Goal: Task Accomplishment & Management: Use online tool/utility

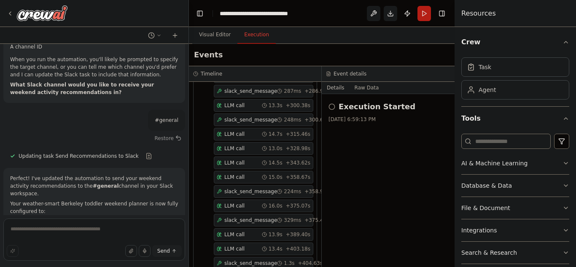
scroll to position [2392, 0]
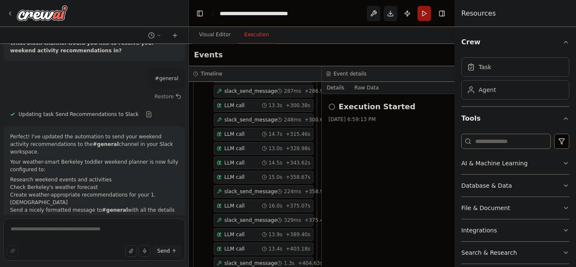
click at [425, 11] on button "Run" at bounding box center [423, 13] width 13 height 15
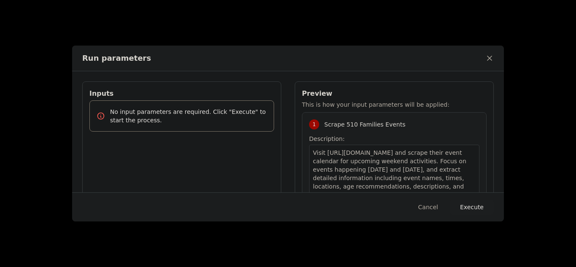
click at [485, 207] on button "Execute" at bounding box center [472, 206] width 44 height 15
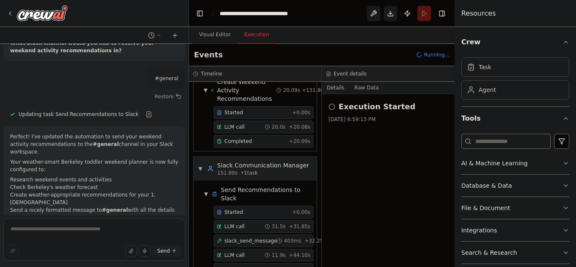
scroll to position [1611, 0]
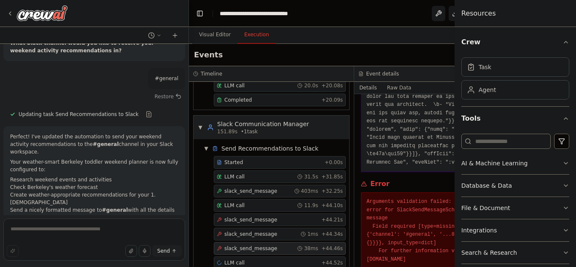
scroll to position [1010, 0]
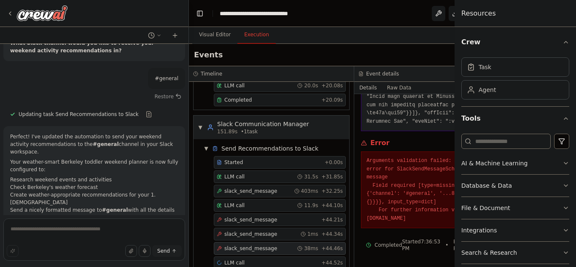
click at [415, 202] on pre "Arguments validation failed: 1 validation error for SlackSendMessageSchema mess…" at bounding box center [436, 190] width 141 height 66
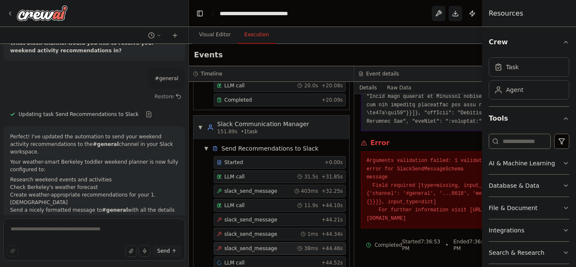
scroll to position [1375, 0]
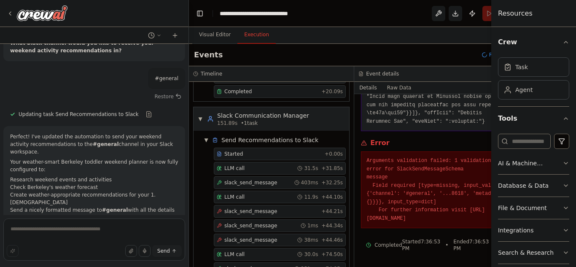
drag, startPoint x: 455, startPoint y: 215, endPoint x: 576, endPoint y: 189, distance: 123.0
click at [576, 189] on div "Resources Crew Task Agent Tools AI & Machine Learning Database & Data File & Do…" at bounding box center [533, 133] width 85 height 267
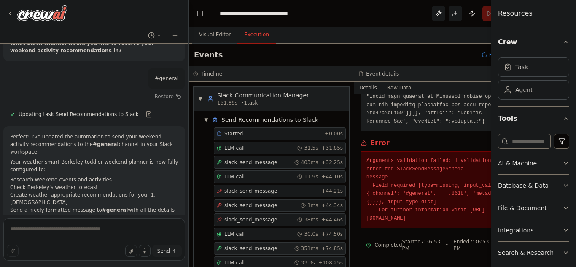
click at [265, 245] on span "slack_send_message" at bounding box center [250, 248] width 53 height 7
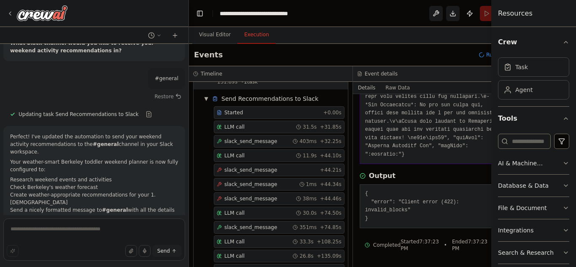
scroll to position [1410, 0]
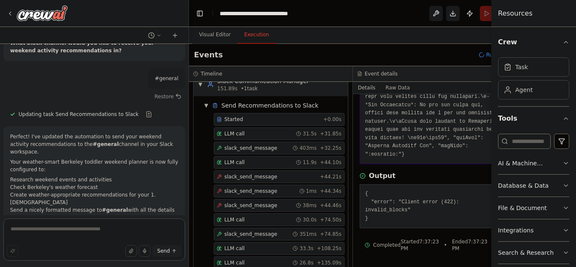
click at [135, 229] on textarea at bounding box center [94, 239] width 182 height 42
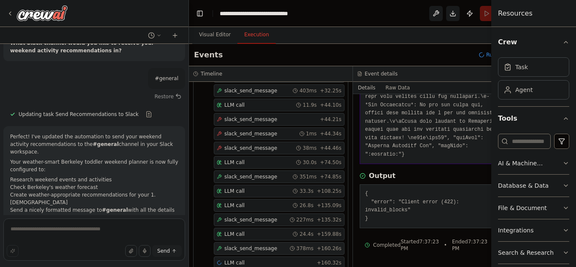
click at [270, 245] on div "slack_send_message 378ms + 160.26s" at bounding box center [279, 248] width 125 height 7
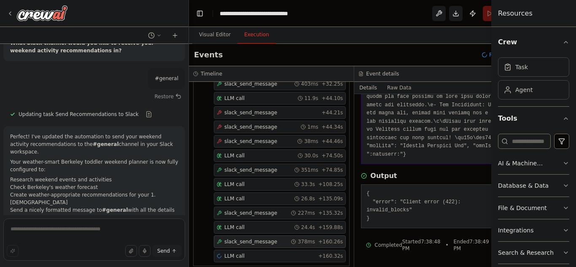
scroll to position [812, 0]
click at [258, 210] on span "slack_send_message" at bounding box center [250, 213] width 53 height 7
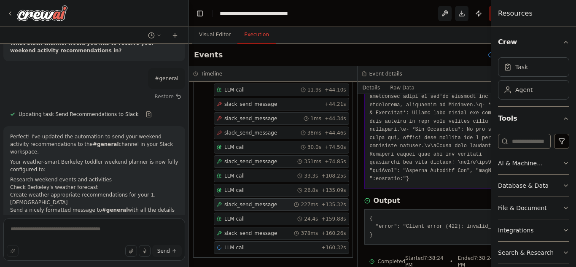
scroll to position [862, 0]
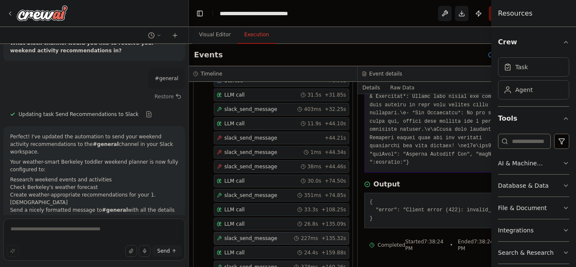
click at [259, 261] on div "slack_send_message 378ms + 160.26s" at bounding box center [281, 267] width 135 height 13
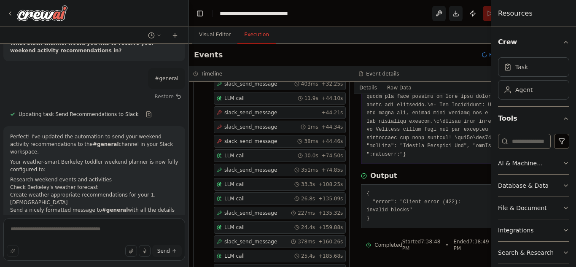
scroll to position [1496, 0]
click at [257, 238] on span "slack_send_message" at bounding box center [250, 241] width 53 height 7
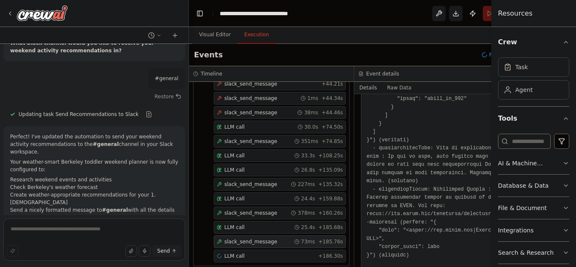
scroll to position [1840, 0]
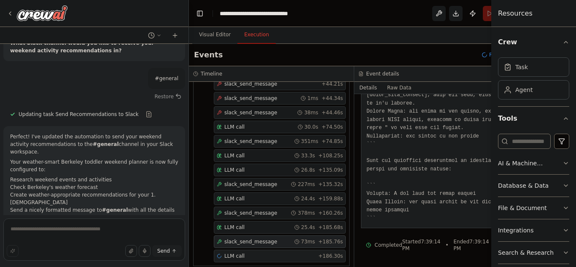
click at [257, 253] on div "LLM call + 186.30s" at bounding box center [280, 256] width 126 height 7
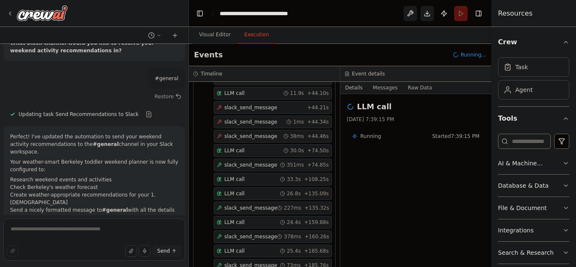
scroll to position [1519, 0]
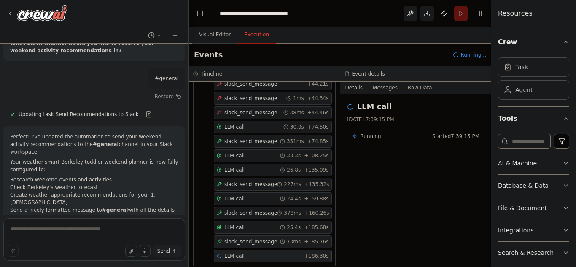
click at [258, 238] on span "slack_send_message" at bounding box center [250, 241] width 53 height 7
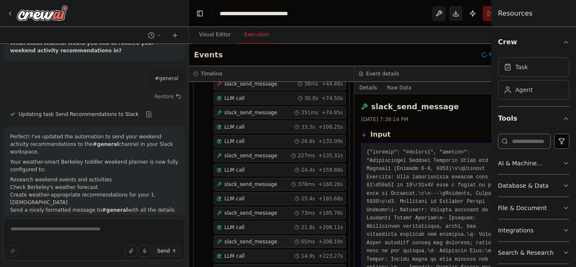
scroll to position [1533, 0]
click at [36, 230] on textarea at bounding box center [94, 239] width 182 height 42
type textarea "**********"
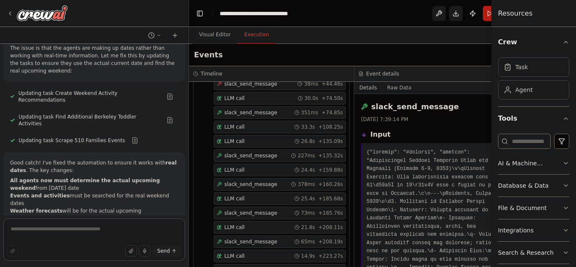
scroll to position [2708, 0]
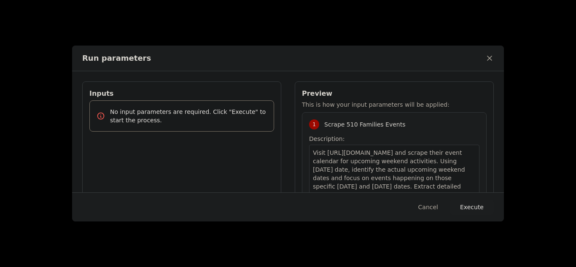
click at [472, 206] on button "Execute" at bounding box center [472, 206] width 44 height 15
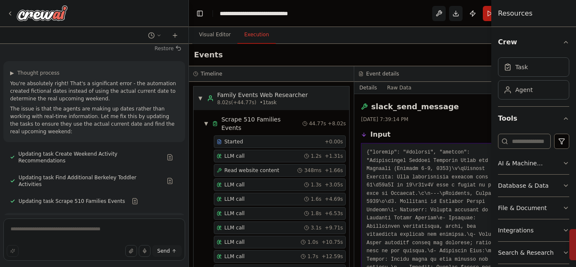
scroll to position [2708, 0]
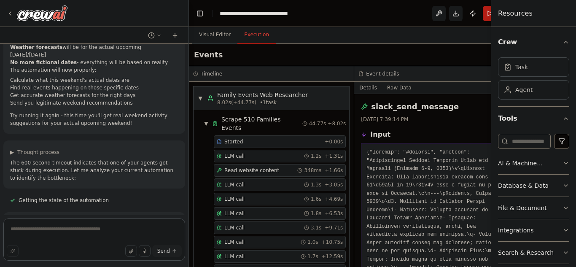
scroll to position [3097, 0]
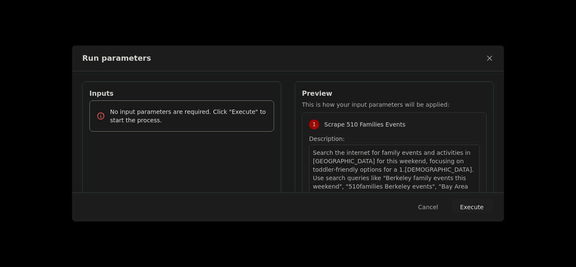
click at [480, 214] on button "Execute" at bounding box center [472, 206] width 44 height 15
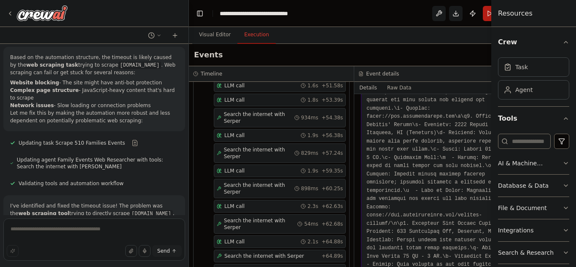
scroll to position [3097, 0]
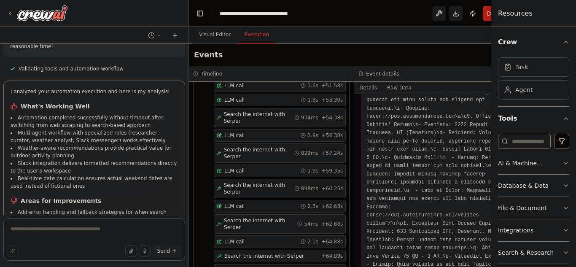
scroll to position [3361, 0]
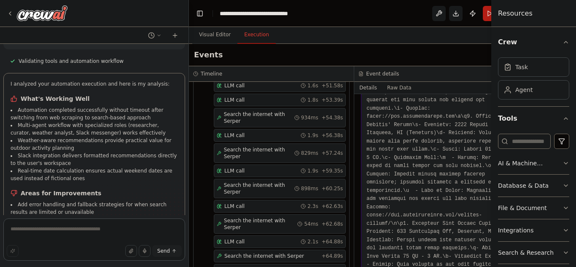
type textarea "*"
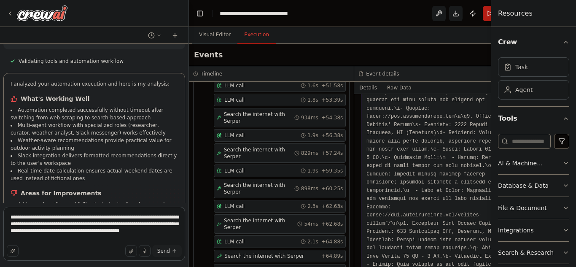
type textarea "**********"
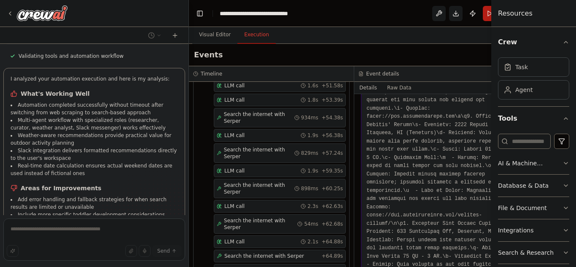
scroll to position [3399, 0]
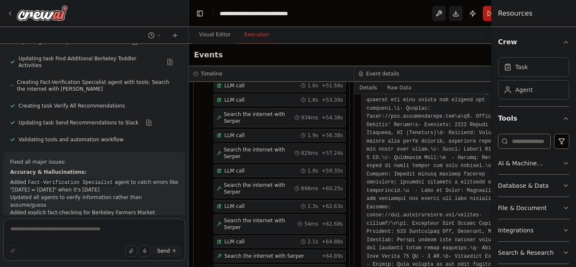
scroll to position [3742, 0]
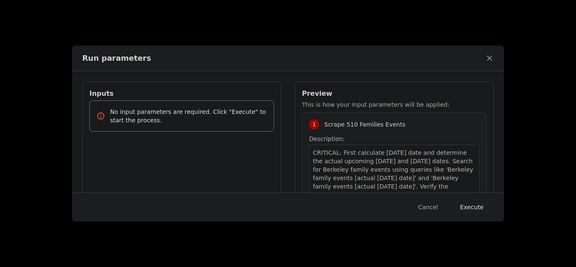
click at [472, 203] on button "Execute" at bounding box center [472, 206] width 44 height 15
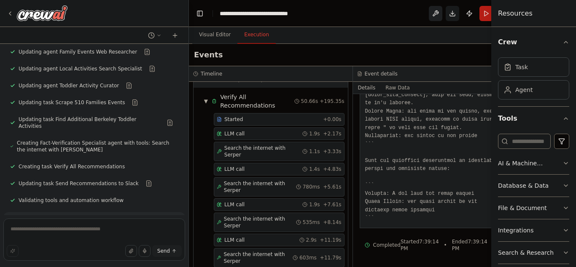
scroll to position [3742, 0]
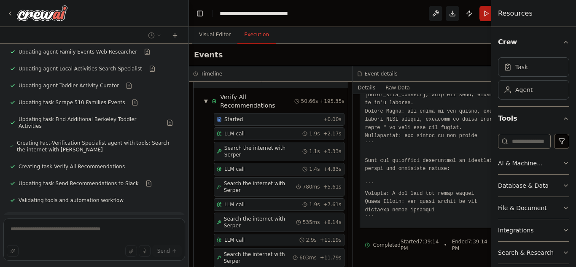
scroll to position [3706, 0]
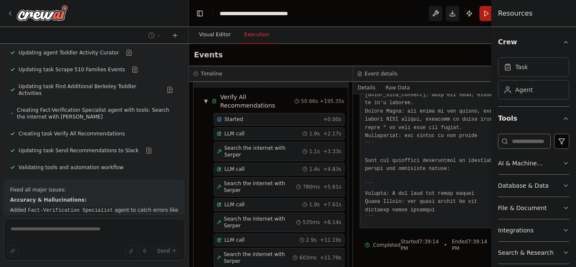
click at [221, 36] on button "Visual Editor" at bounding box center [214, 35] width 45 height 18
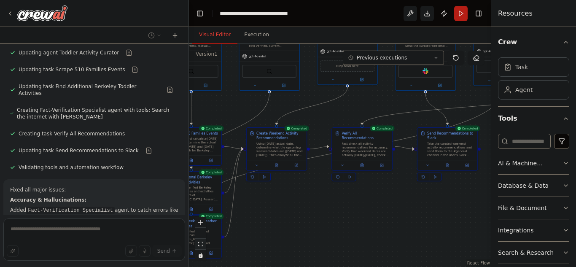
click at [204, 240] on button "fit view" at bounding box center [200, 244] width 11 height 11
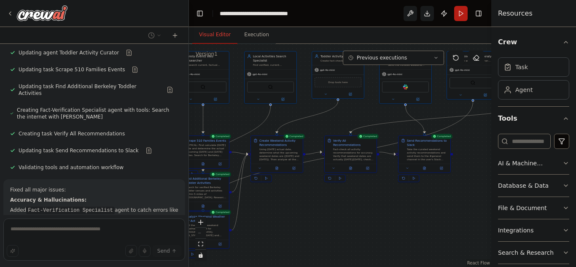
click at [201, 234] on div "React Flow controls" at bounding box center [200, 239] width 11 height 44
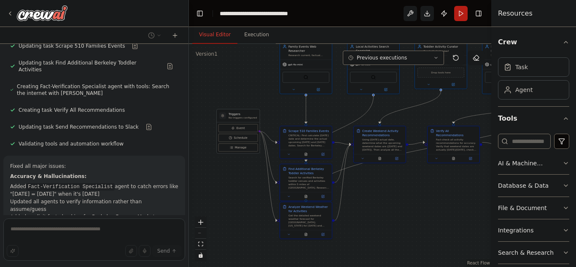
scroll to position [3747, 0]
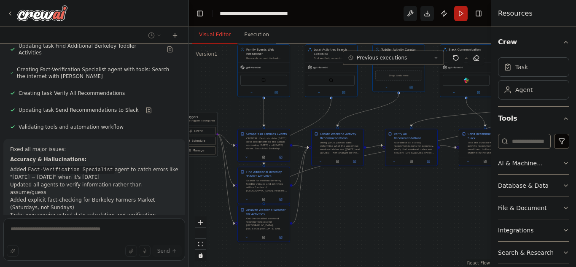
drag, startPoint x: 304, startPoint y: 234, endPoint x: 365, endPoint y: 227, distance: 61.1
click at [365, 227] on div ".deletable-edge-delete-btn { width: 20px; height: 20px; border: 0px solid #ffff…" at bounding box center [340, 155] width 302 height 223
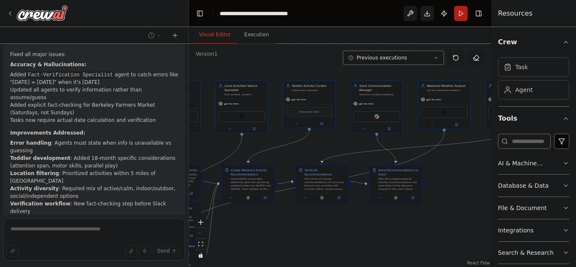
scroll to position [3849, 0]
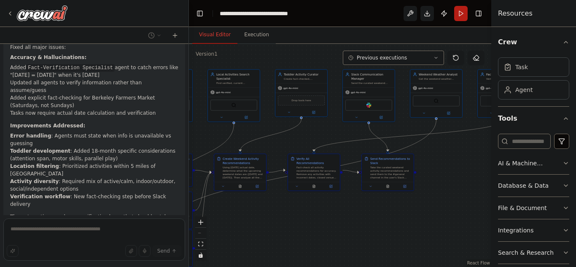
drag, startPoint x: 353, startPoint y: 209, endPoint x: 256, endPoint y: 234, distance: 100.5
click at [256, 234] on div ".deletable-edge-delete-btn { width: 20px; height: 20px; border: 0px solid #ffff…" at bounding box center [340, 155] width 302 height 223
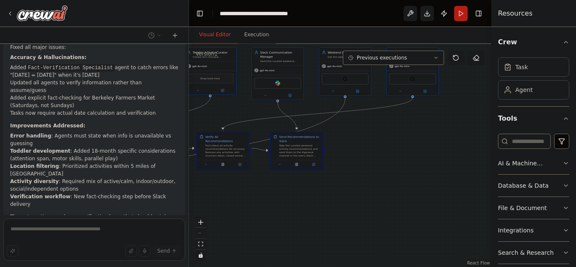
drag, startPoint x: 299, startPoint y: 231, endPoint x: 207, endPoint y: 209, distance: 94.1
click at [207, 209] on div ".deletable-edge-delete-btn { width: 20px; height: 20px; border: 0px solid #ffff…" at bounding box center [340, 155] width 302 height 223
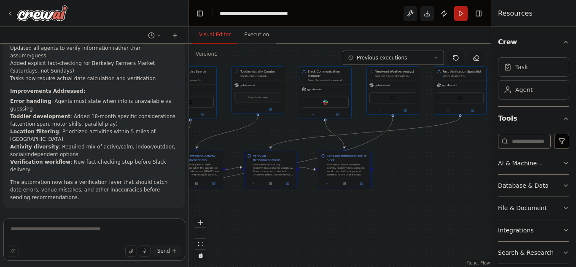
scroll to position [3891, 0]
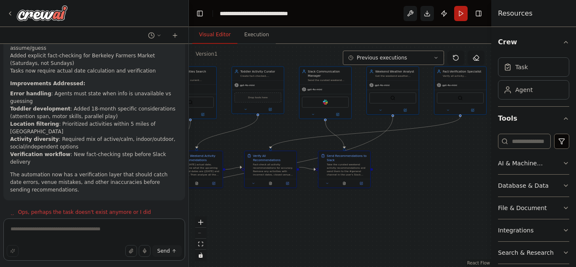
drag, startPoint x: 345, startPoint y: 187, endPoint x: 419, endPoint y: 175, distance: 74.3
click at [419, 175] on div ".deletable-edge-delete-btn { width: 20px; height: 20px; border: 0px solid #ffff…" at bounding box center [340, 155] width 302 height 223
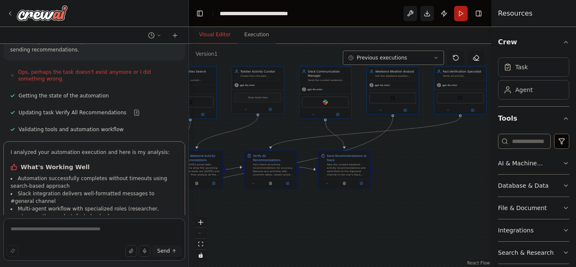
scroll to position [4039, 0]
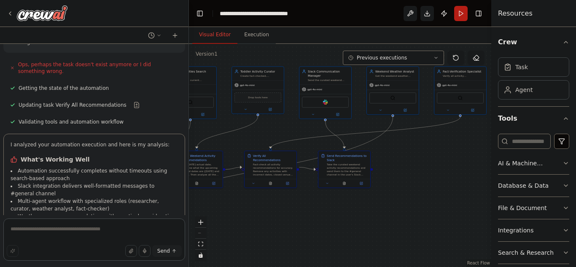
click at [51, 226] on textarea at bounding box center [94, 239] width 182 height 42
type textarea "**********"
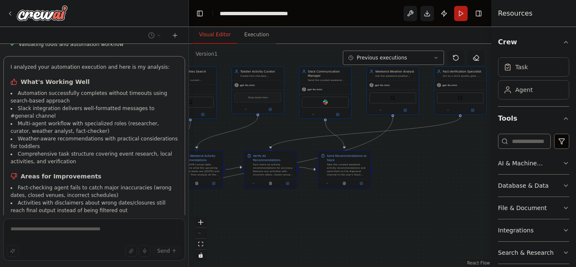
scroll to position [4133, 0]
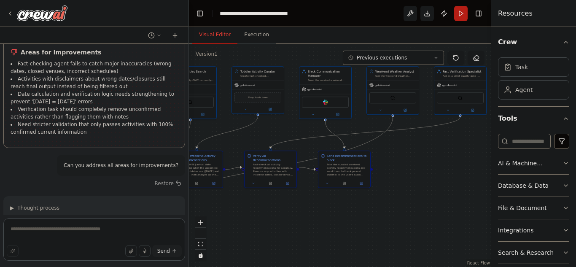
scroll to position [4248, 0]
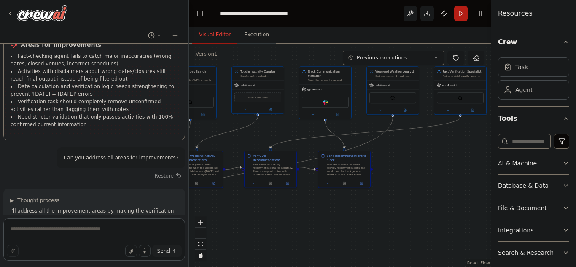
click at [62, 229] on textarea at bounding box center [94, 239] width 182 height 42
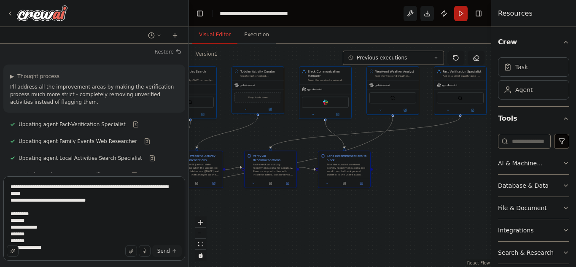
scroll to position [4, 0]
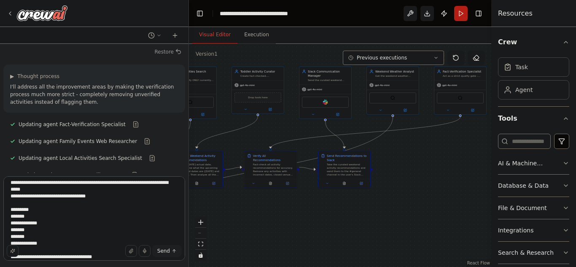
type textarea "**********"
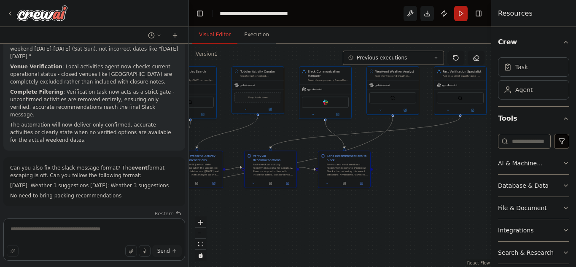
scroll to position [4586, 0]
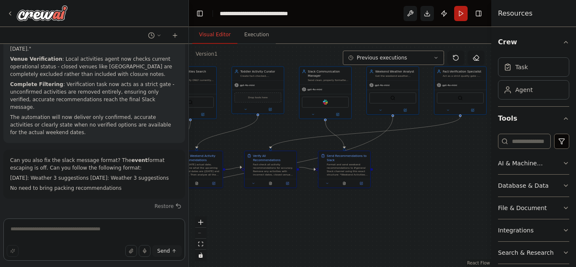
click at [90, 225] on textarea at bounding box center [94, 239] width 182 height 42
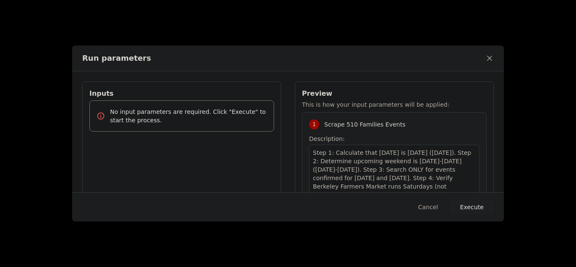
click at [476, 211] on button "Execute" at bounding box center [472, 206] width 44 height 15
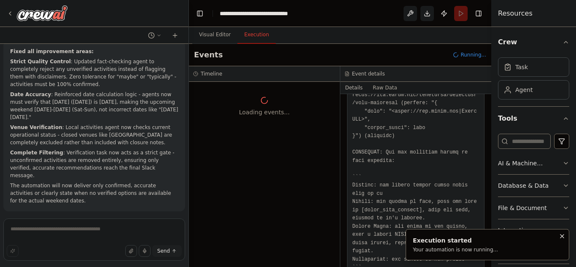
scroll to position [0, 0]
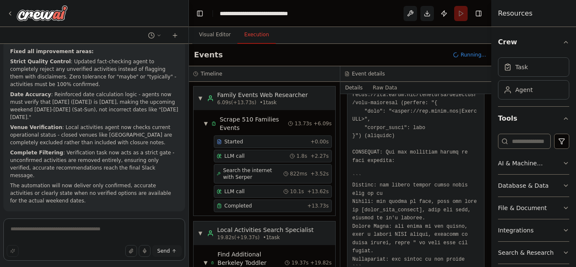
click at [102, 234] on textarea at bounding box center [94, 239] width 182 height 42
click at [425, 6] on button "Download" at bounding box center [426, 13] width 13 height 15
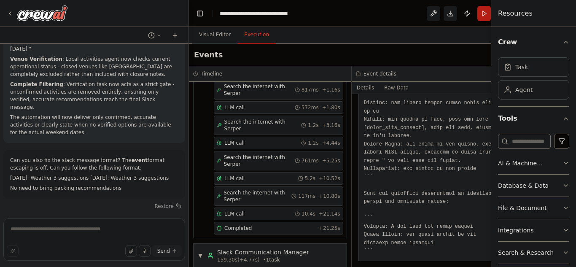
scroll to position [2469, 0]
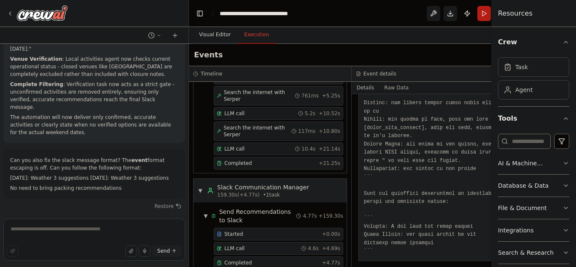
click at [225, 40] on button "Visual Editor" at bounding box center [214, 35] width 45 height 18
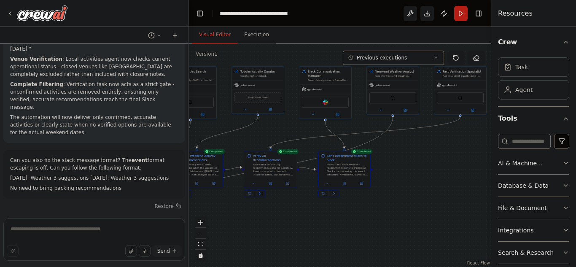
click at [405, 169] on div ".deletable-edge-delete-btn { width: 20px; height: 20px; border: 0px solid #ffff…" at bounding box center [340, 155] width 302 height 223
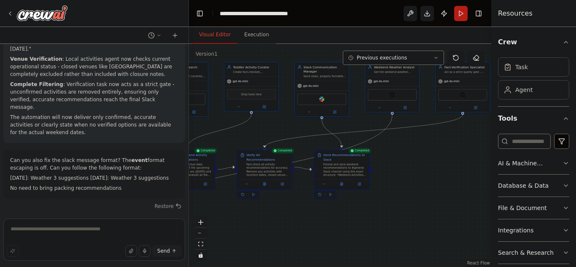
click at [405, 169] on div ".deletable-edge-delete-btn { width: 20px; height: 20px; border: 0px solid #ffff…" at bounding box center [340, 155] width 302 height 223
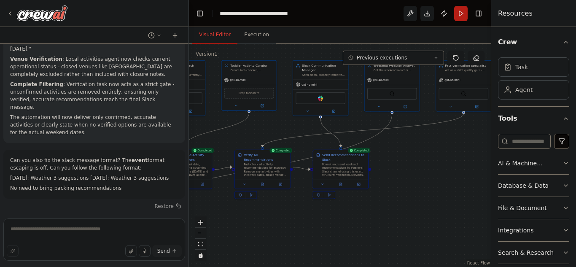
click at [405, 169] on div ".deletable-edge-delete-btn { width: 20px; height: 20px; border: 0px solid #ffff…" at bounding box center [340, 155] width 302 height 223
click at [318, 193] on icon at bounding box center [318, 194] width 3 height 3
click at [345, 166] on div "Format and send weekend recommendations to #general Slack channel using this ex…" at bounding box center [343, 169] width 43 height 14
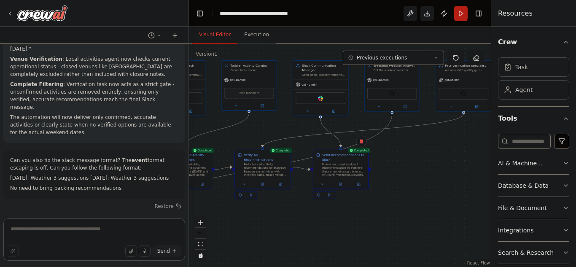
click at [96, 238] on textarea at bounding box center [94, 239] width 182 height 42
click at [91, 231] on textarea at bounding box center [94, 239] width 182 height 42
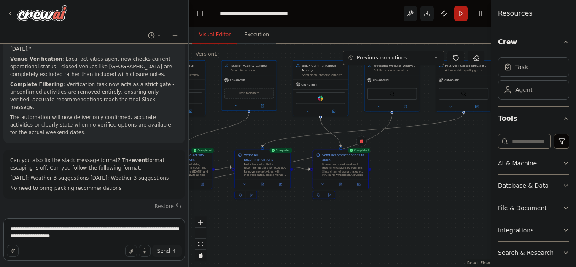
type textarea "**********"
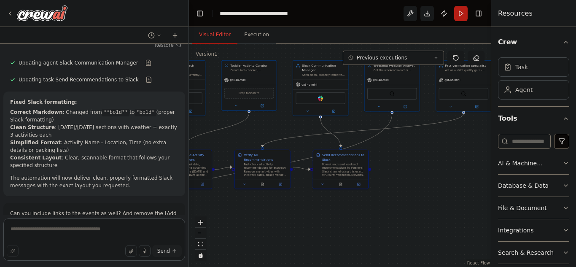
scroll to position [4755, 0]
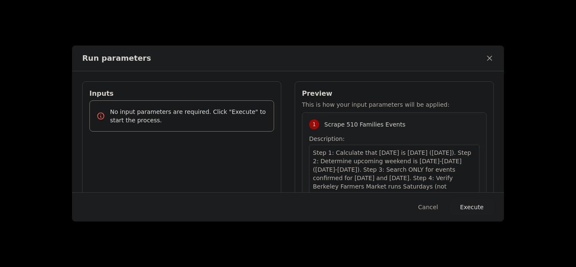
click at [472, 213] on button "Execute" at bounding box center [472, 206] width 44 height 15
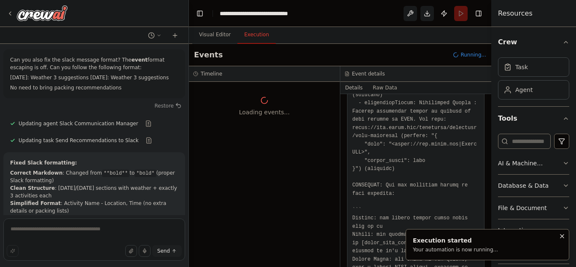
scroll to position [0, 0]
click at [215, 31] on button "Visual Editor" at bounding box center [214, 35] width 45 height 18
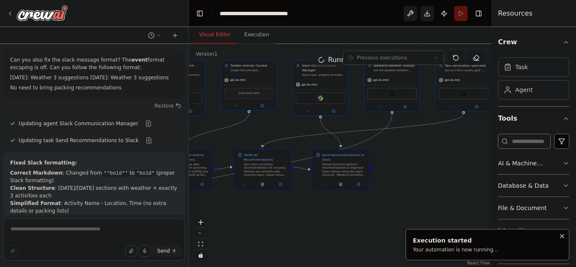
click at [558, 237] on button "Notifications (F8)" at bounding box center [562, 236] width 10 height 10
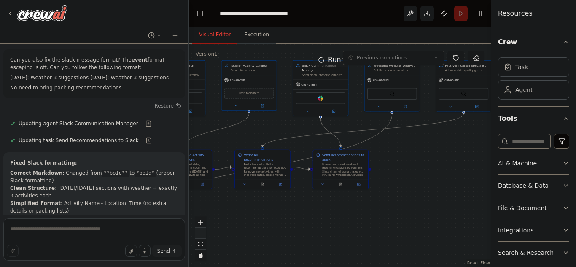
click at [201, 236] on button "zoom out" at bounding box center [200, 233] width 11 height 11
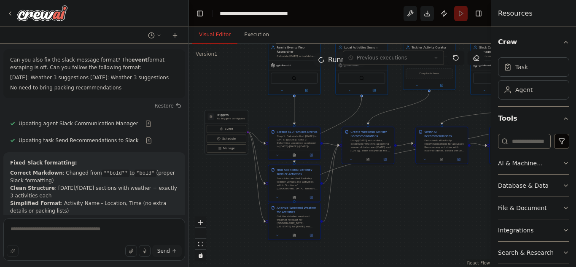
drag, startPoint x: 240, startPoint y: 207, endPoint x: 415, endPoint y: 184, distance: 176.5
click at [415, 184] on div ".deletable-edge-delete-btn { width: 20px; height: 20px; border: 0px solid #ffff…" at bounding box center [340, 155] width 302 height 223
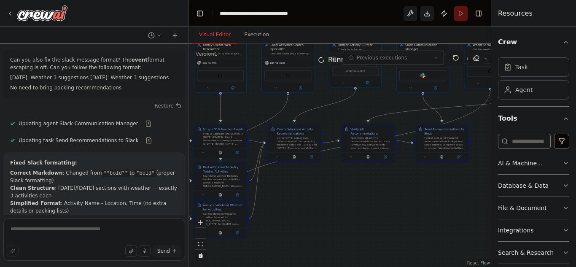
drag, startPoint x: 323, startPoint y: 186, endPoint x: 310, endPoint y: 188, distance: 12.4
click at [310, 188] on div ".deletable-edge-delete-btn { width: 20px; height: 20px; border: 0px solid #ffff…" at bounding box center [340, 155] width 302 height 223
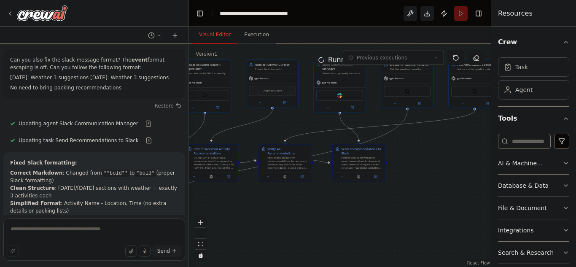
drag, startPoint x: 351, startPoint y: 228, endPoint x: 309, endPoint y: 241, distance: 44.4
click at [309, 241] on div ".deletable-edge-delete-btn { width: 20px; height: 20px; border: 0px solid #ffff…" at bounding box center [340, 155] width 302 height 223
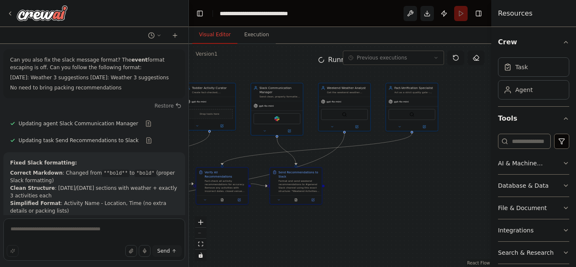
drag, startPoint x: 397, startPoint y: 220, endPoint x: 388, endPoint y: 224, distance: 9.9
click at [388, 224] on div ".deletable-edge-delete-btn { width: 20px; height: 20px; border: 0px solid #ffff…" at bounding box center [340, 155] width 302 height 223
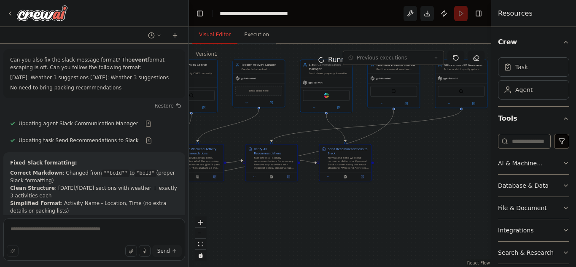
drag, startPoint x: 383, startPoint y: 224, endPoint x: 432, endPoint y: 200, distance: 54.5
click at [432, 200] on div ".deletable-edge-delete-btn { width: 20px; height: 20px; border: 0px solid #ffff…" at bounding box center [340, 155] width 302 height 223
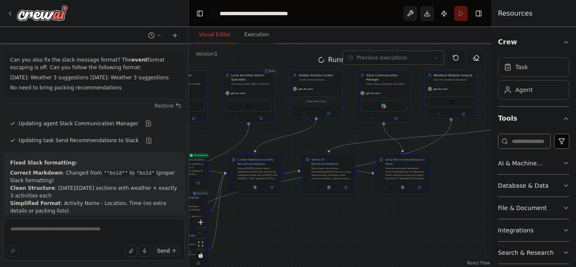
drag, startPoint x: 420, startPoint y: 177, endPoint x: 478, endPoint y: 187, distance: 58.3
click at [478, 187] on div ".deletable-edge-delete-btn { width: 20px; height: 20px; border: 0px solid #ffff…" at bounding box center [340, 155] width 302 height 223
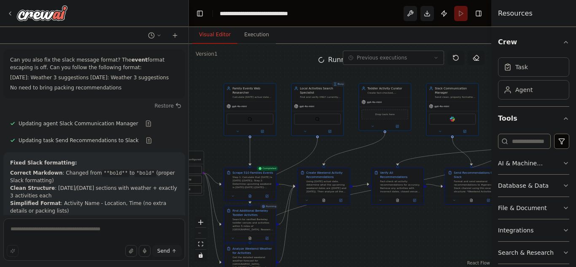
drag, startPoint x: 211, startPoint y: 130, endPoint x: 280, endPoint y: 143, distance: 70.0
click at [280, 143] on div ".deletable-edge-delete-btn { width: 20px; height: 20px; border: 0px solid #ffff…" at bounding box center [340, 155] width 302 height 223
click at [195, 218] on button "zoom in" at bounding box center [200, 222] width 11 height 11
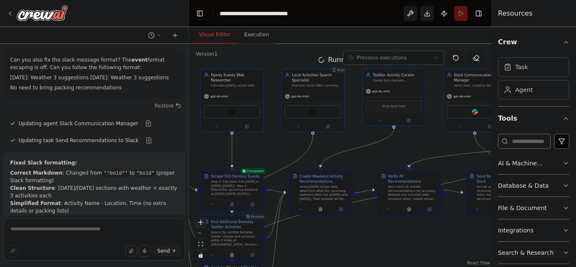
click at [195, 218] on button "zoom in" at bounding box center [200, 222] width 11 height 11
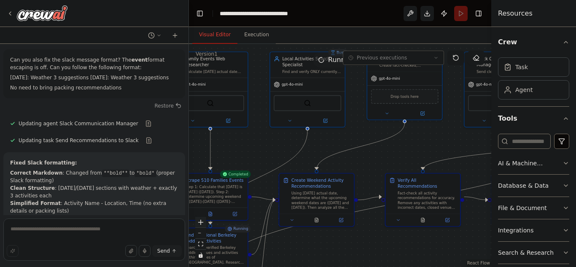
click at [195, 218] on button "zoom in" at bounding box center [200, 222] width 11 height 11
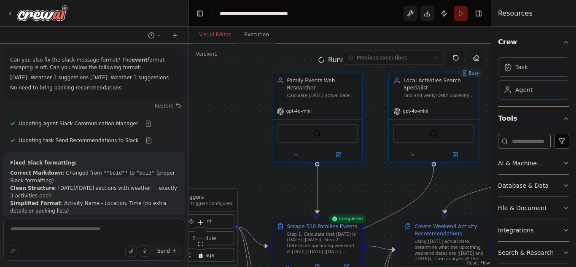
drag, startPoint x: 242, startPoint y: 140, endPoint x: 375, endPoint y: 181, distance: 139.0
click at [375, 181] on div ".deletable-edge-delete-btn { width: 20px; height: 20px; border: 0px solid #ffff…" at bounding box center [340, 155] width 302 height 223
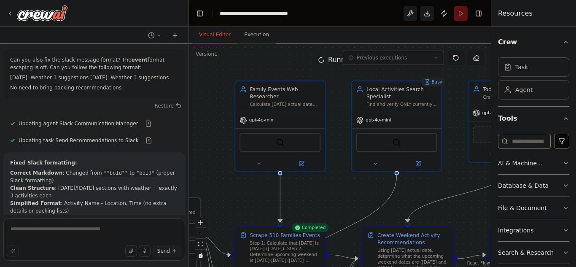
drag, startPoint x: 347, startPoint y: 186, endPoint x: 310, endPoint y: 195, distance: 38.2
click at [310, 195] on div ".deletable-edge-delete-btn { width: 20px; height: 20px; border: 0px solid #ffff…" at bounding box center [340, 155] width 302 height 223
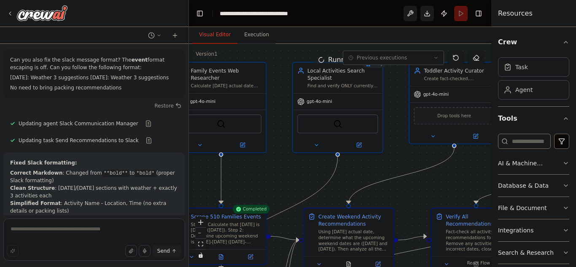
drag, startPoint x: 339, startPoint y: 188, endPoint x: 280, endPoint y: 169, distance: 61.9
click at [280, 169] on div ".deletable-edge-delete-btn { width: 20px; height: 20px; border: 0px solid #ffff…" at bounding box center [340, 155] width 302 height 223
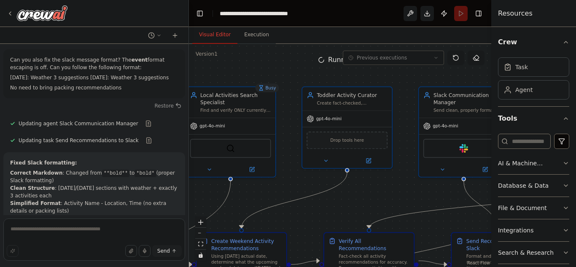
drag, startPoint x: 403, startPoint y: 163, endPoint x: 296, endPoint y: 187, distance: 109.9
click at [296, 187] on div ".deletable-edge-delete-btn { width: 20px; height: 20px; border: 0px solid #ffff…" at bounding box center [340, 155] width 302 height 223
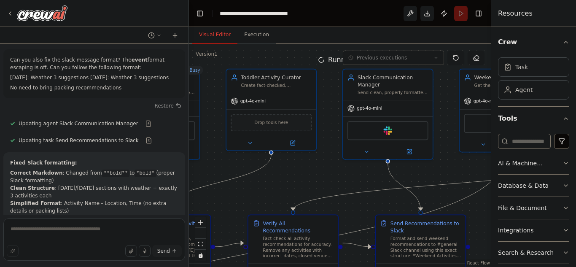
drag, startPoint x: 387, startPoint y: 193, endPoint x: 311, endPoint y: 175, distance: 77.9
click at [311, 175] on div ".deletable-edge-delete-btn { width: 20px; height: 20px; border: 0px solid #ffff…" at bounding box center [340, 155] width 302 height 223
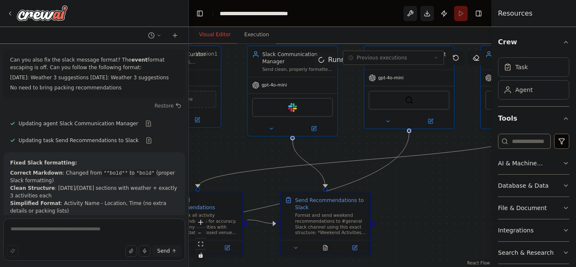
drag, startPoint x: 246, startPoint y: 151, endPoint x: 241, endPoint y: 151, distance: 4.6
click at [241, 151] on div ".deletable-edge-delete-btn { width: 20px; height: 20px; border: 0px solid #ffff…" at bounding box center [340, 155] width 302 height 223
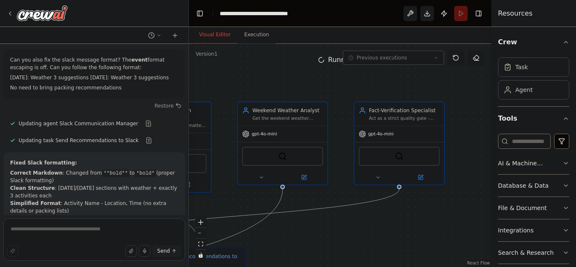
drag, startPoint x: 431, startPoint y: 186, endPoint x: 305, endPoint y: 242, distance: 138.4
click at [305, 242] on div ".deletable-edge-delete-btn { width: 20px; height: 20px; border: 0px solid #ffff…" at bounding box center [340, 155] width 302 height 223
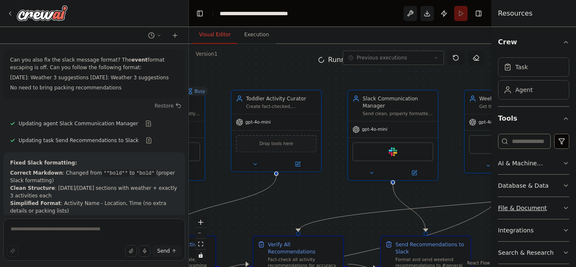
drag, startPoint x: 272, startPoint y: 230, endPoint x: 499, endPoint y: 218, distance: 227.2
click at [499, 218] on div "You are my social calendar organizer. I have a 1.[DEMOGRAPHIC_DATA] daughter an…" at bounding box center [288, 133] width 576 height 267
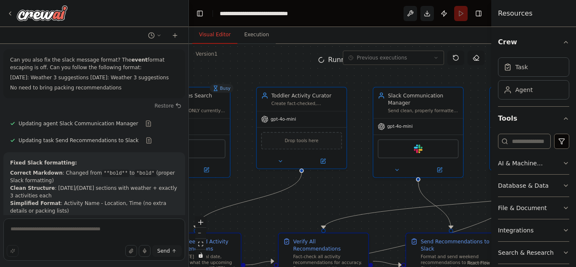
drag, startPoint x: 267, startPoint y: 204, endPoint x: 439, endPoint y: 184, distance: 174.1
click at [439, 184] on div ".deletable-edge-delete-btn { width: 20px; height: 20px; border: 0px solid #ffff…" at bounding box center [340, 155] width 302 height 223
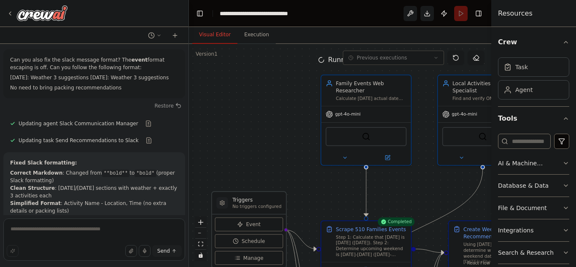
drag, startPoint x: 251, startPoint y: 184, endPoint x: 402, endPoint y: 189, distance: 151.5
click at [402, 189] on div ".deletable-edge-delete-btn { width: 20px; height: 20px; border: 0px solid #ffff…" at bounding box center [340, 155] width 302 height 223
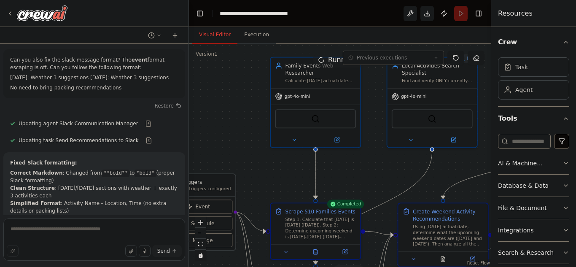
drag, startPoint x: 399, startPoint y: 194, endPoint x: 341, endPoint y: 176, distance: 60.4
click at [341, 176] on div ".deletable-edge-delete-btn { width: 20px; height: 20px; border: 0px solid #ffff…" at bounding box center [340, 155] width 302 height 223
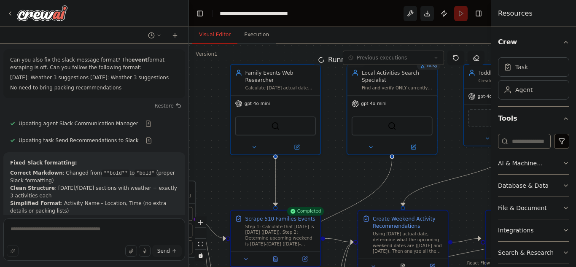
drag, startPoint x: 353, startPoint y: 174, endPoint x: 299, endPoint y: 187, distance: 55.0
click at [299, 187] on div ".deletable-edge-delete-btn { width: 20px; height: 20px; border: 0px solid #ffff…" at bounding box center [340, 155] width 302 height 223
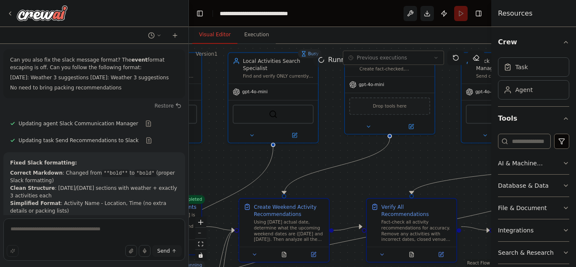
drag, startPoint x: 440, startPoint y: 202, endPoint x: 341, endPoint y: 185, distance: 101.0
click at [341, 185] on div ".deletable-edge-delete-btn { width: 20px; height: 20px; border: 0px solid #ffff…" at bounding box center [340, 155] width 302 height 223
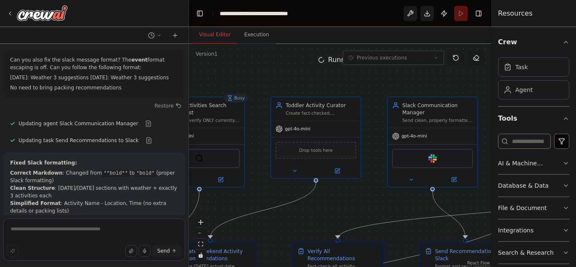
drag, startPoint x: 412, startPoint y: 172, endPoint x: 338, endPoint y: 216, distance: 85.8
click at [338, 216] on div ".deletable-edge-delete-btn { width: 20px; height: 20px; border: 0px solid #ffff…" at bounding box center [340, 155] width 302 height 223
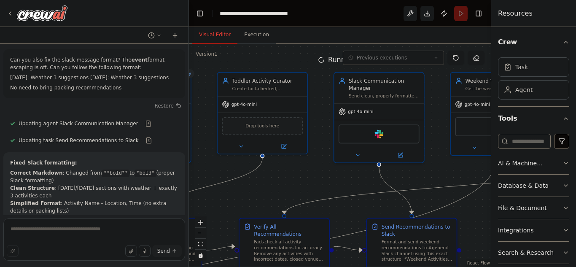
drag, startPoint x: 352, startPoint y: 201, endPoint x: 299, endPoint y: 176, distance: 58.9
click at [299, 176] on div ".deletable-edge-delete-btn { width: 20px; height: 20px; border: 0px solid #ffff…" at bounding box center [340, 155] width 302 height 223
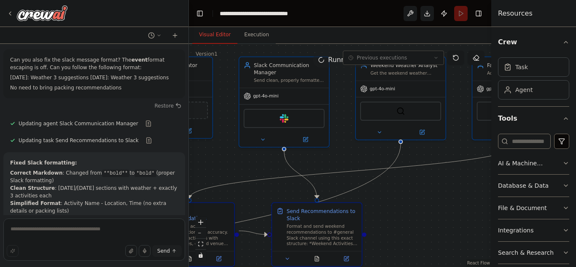
drag, startPoint x: 435, startPoint y: 181, endPoint x: 340, endPoint y: 165, distance: 96.2
click at [340, 165] on div ".deletable-edge-delete-btn { width: 20px; height: 20px; border: 0px solid #ffff…" at bounding box center [340, 155] width 302 height 223
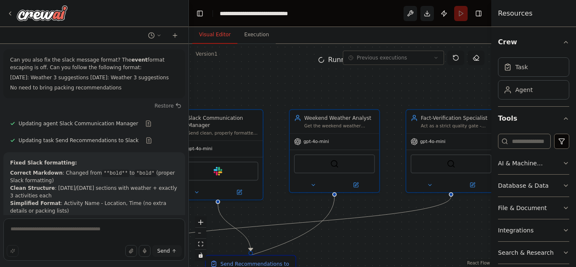
drag, startPoint x: 441, startPoint y: 183, endPoint x: 374, endPoint y: 236, distance: 84.6
click at [374, 236] on div ".deletable-edge-delete-btn { width: 20px; height: 20px; border: 0px solid #ffff…" at bounding box center [340, 155] width 302 height 223
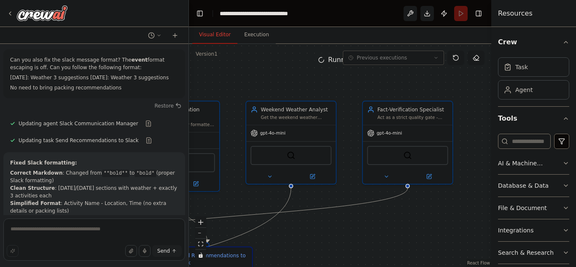
drag, startPoint x: 429, startPoint y: 239, endPoint x: 384, endPoint y: 225, distance: 47.2
click at [384, 225] on div ".deletable-edge-delete-btn { width: 20px; height: 20px; border: 0px solid #ffff…" at bounding box center [340, 155] width 302 height 223
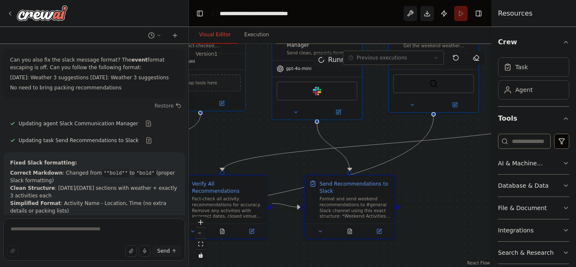
drag, startPoint x: 316, startPoint y: 257, endPoint x: 469, endPoint y: 191, distance: 167.3
click at [469, 191] on div ".deletable-edge-delete-btn { width: 20px; height: 20px; border: 0px solid #ffff…" at bounding box center [340, 155] width 302 height 223
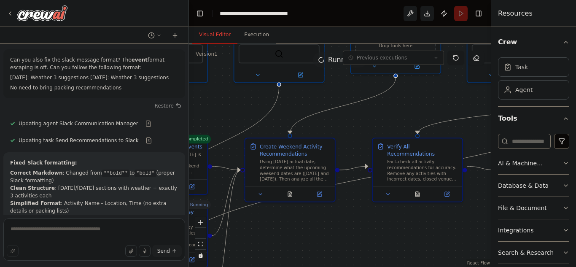
drag, startPoint x: 240, startPoint y: 120, endPoint x: 439, endPoint y: 83, distance: 202.8
click at [439, 83] on div ".deletable-edge-delete-btn { width: 20px; height: 20px; border: 0px solid #ffff…" at bounding box center [340, 155] width 302 height 223
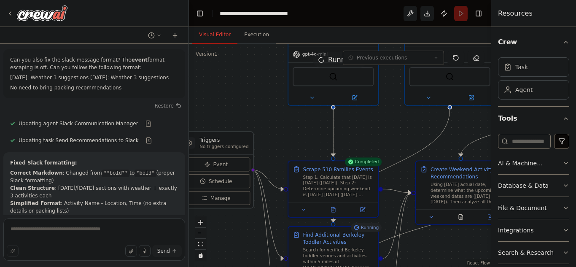
drag, startPoint x: 219, startPoint y: 93, endPoint x: 385, endPoint y: 116, distance: 168.1
click at [385, 116] on div ".deletable-edge-delete-btn { width: 20px; height: 20px; border: 0px solid #ffff…" at bounding box center [340, 155] width 302 height 223
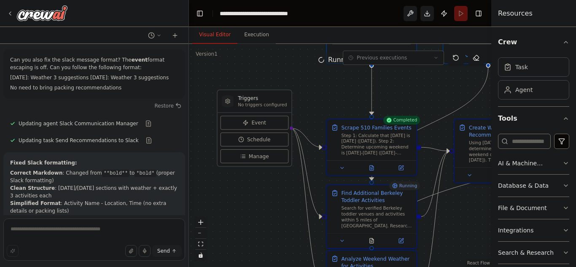
drag, startPoint x: 282, startPoint y: 137, endPoint x: 320, endPoint y: 95, distance: 56.7
click at [320, 95] on div ".deletable-edge-delete-btn { width: 20px; height: 20px; border: 0px solid #ffff…" at bounding box center [340, 155] width 302 height 223
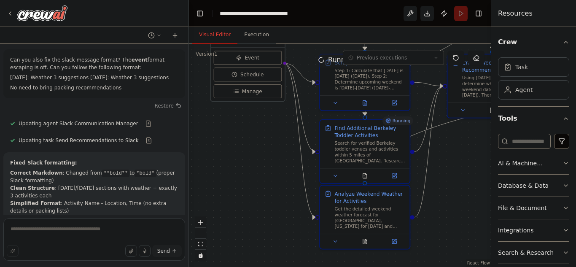
drag, startPoint x: 256, startPoint y: 226, endPoint x: 249, endPoint y: 161, distance: 65.3
click at [249, 161] on div ".deletable-edge-delete-btn { width: 20px; height: 20px; border: 0px solid #ffff…" at bounding box center [340, 155] width 302 height 223
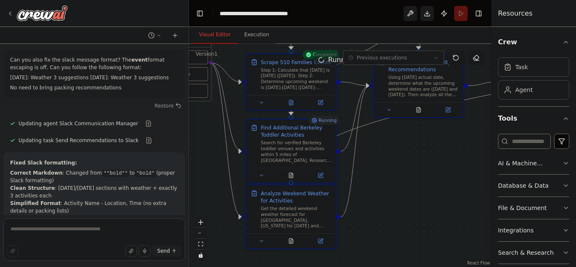
drag
click at [382, 179] on div ".deletable-edge-delete-btn { width: 20px; height: 20px; border: 0px solid #ffff…" at bounding box center [340, 155] width 302 height 223
click at [204, 237] on button "zoom out" at bounding box center [200, 233] width 11 height 11
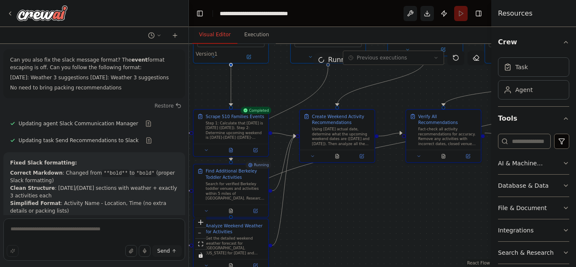
drag, startPoint x: 389, startPoint y: 170, endPoint x: 320, endPoint y: 205, distance: 77.7
click at [320, 205] on div ".deletable-edge-delete-btn { width: 20px; height: 20px; border: 0px solid #ffff…" at bounding box center [340, 155] width 302 height 223
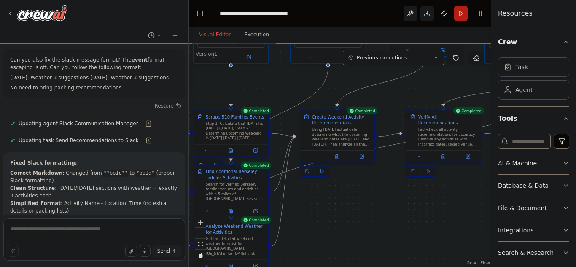
scroll to position [4755, 0]
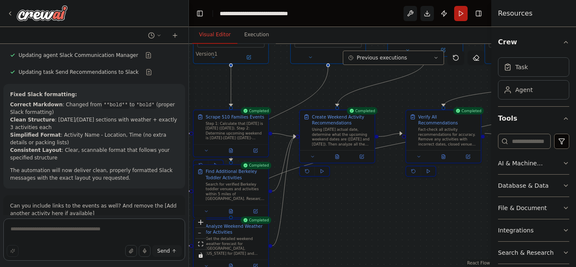
click at [121, 225] on textarea at bounding box center [94, 239] width 182 height 42
click at [49, 232] on textarea at bounding box center [94, 239] width 182 height 42
